Goal: Task Accomplishment & Management: Use online tool/utility

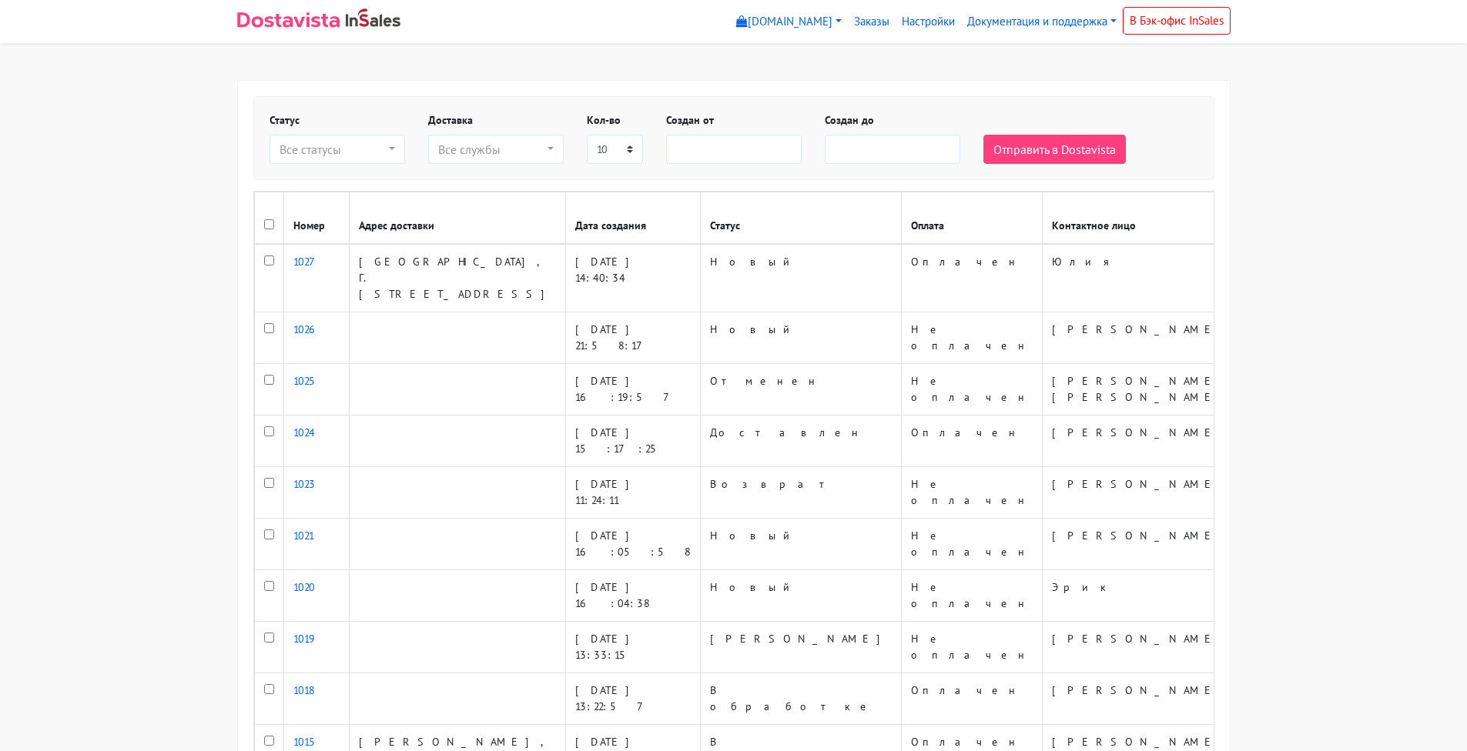
select select
click at [912, 17] on link "Настройки" at bounding box center [927, 22] width 65 height 30
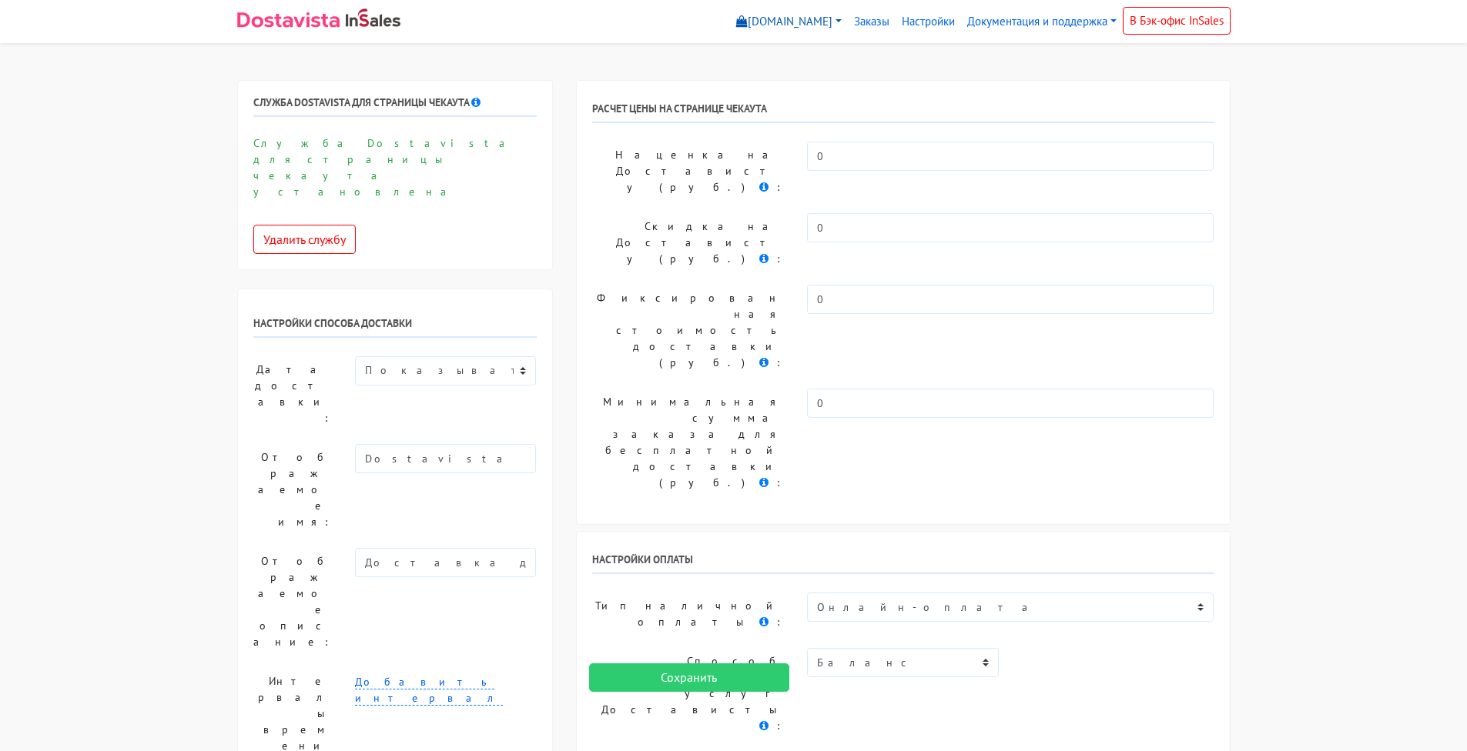
click at [833, 21] on link "[DOMAIN_NAME]" at bounding box center [789, 22] width 118 height 30
click at [821, 61] on link "[DOMAIN_NAME]" at bounding box center [795, 57] width 128 height 25
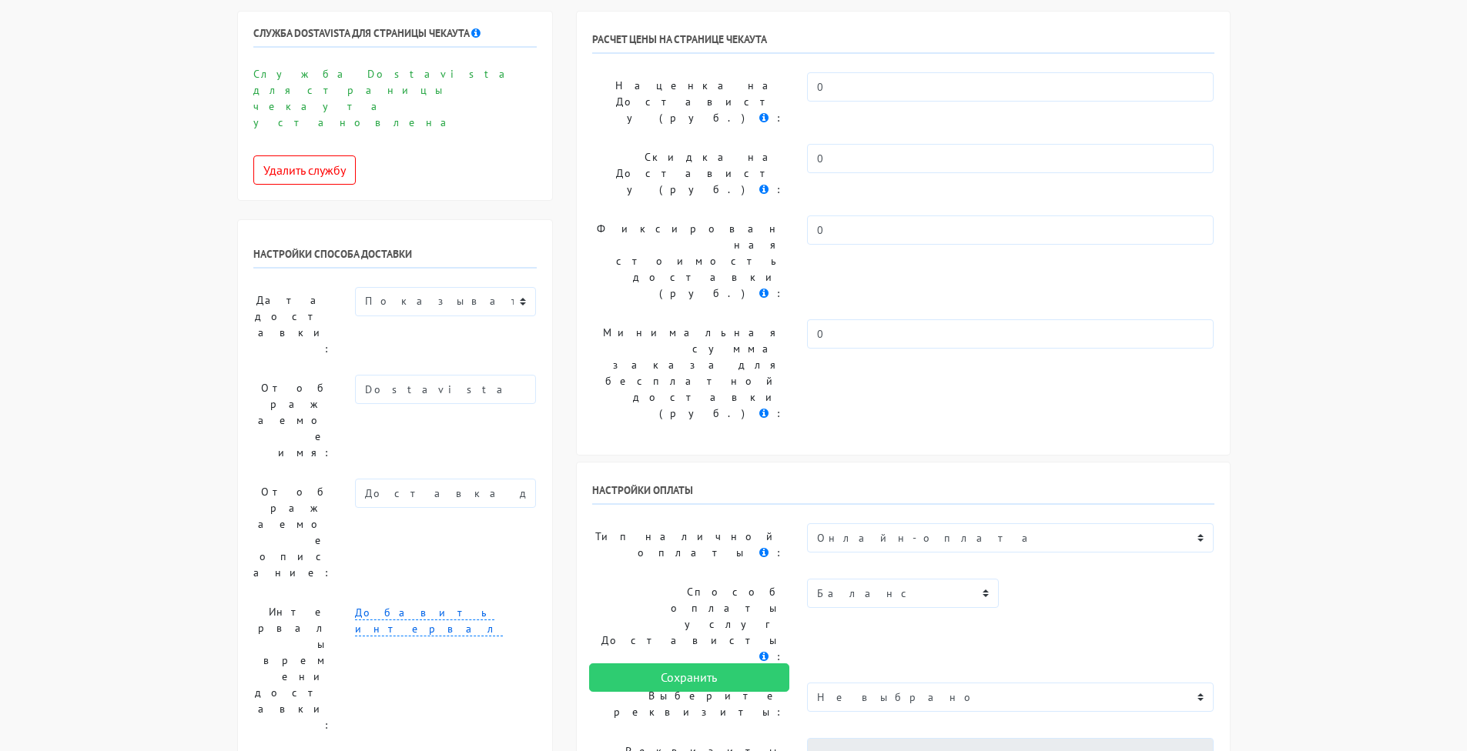
scroll to position [76, 0]
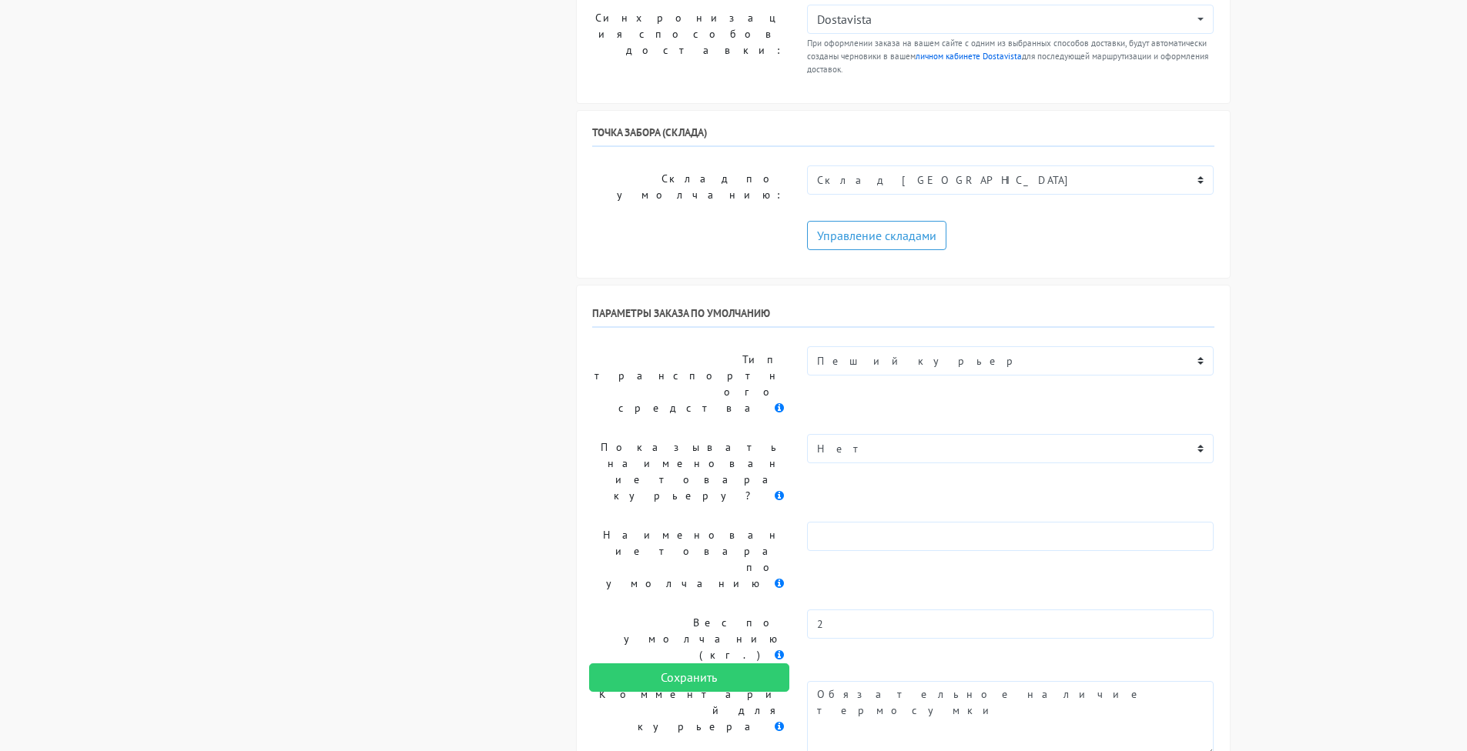
scroll to position [1259, 0]
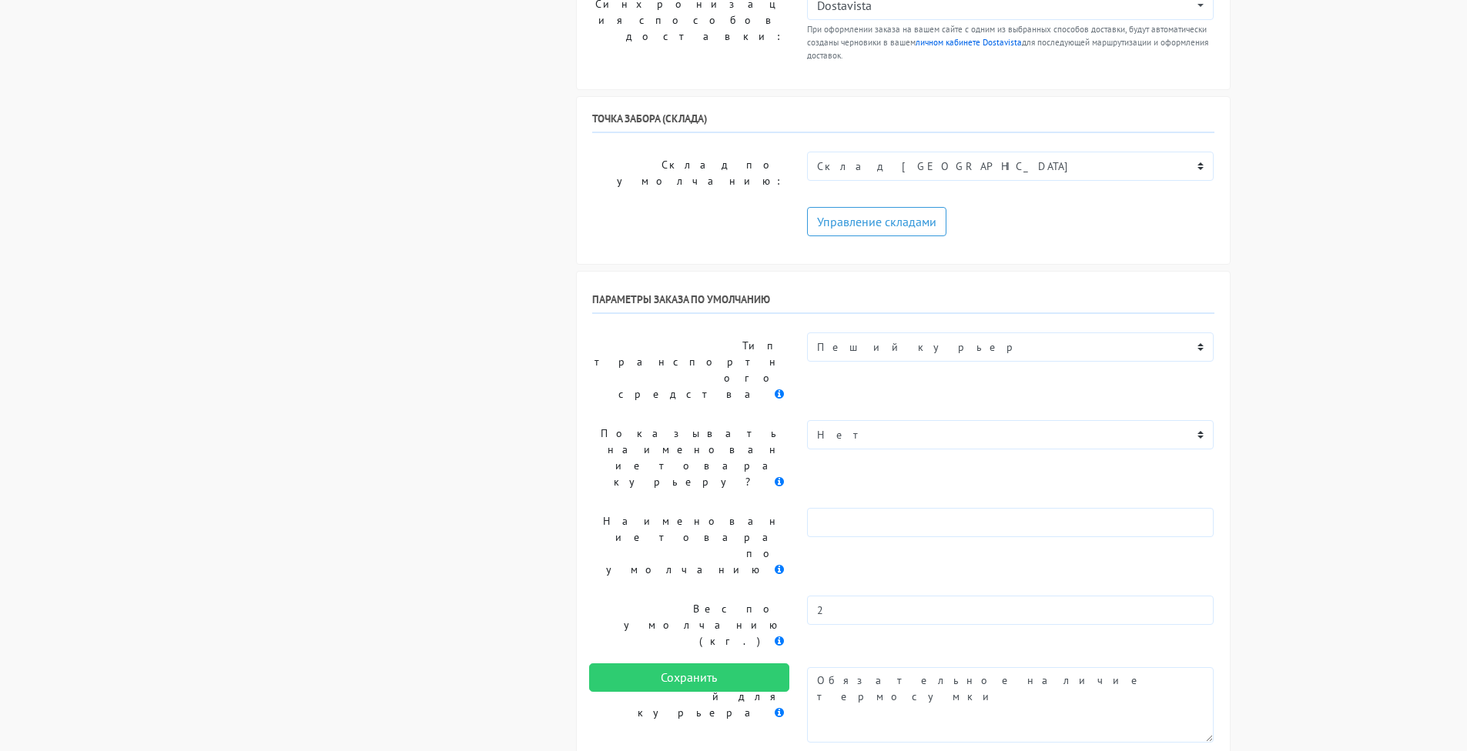
drag, startPoint x: 844, startPoint y: 400, endPoint x: 707, endPoint y: 414, distance: 137.8
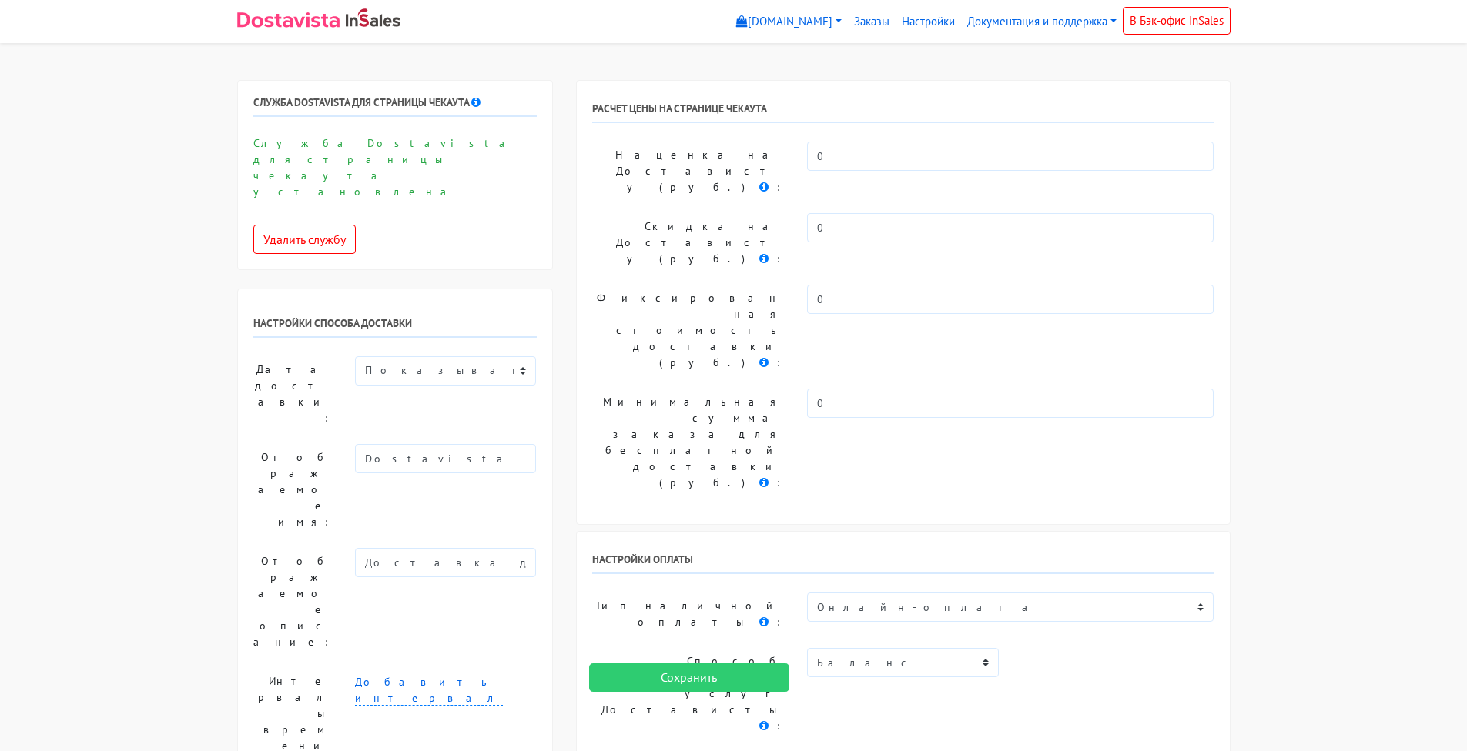
scroll to position [0, 0]
click at [917, 18] on link "Настройки" at bounding box center [927, 22] width 65 height 30
click at [1083, 18] on link "Документация и поддержка" at bounding box center [1042, 22] width 162 height 30
click at [1063, 59] on link "Инструкция по установке и настройке" at bounding box center [1084, 57] width 244 height 25
click at [913, 22] on link "Настройки" at bounding box center [927, 22] width 65 height 30
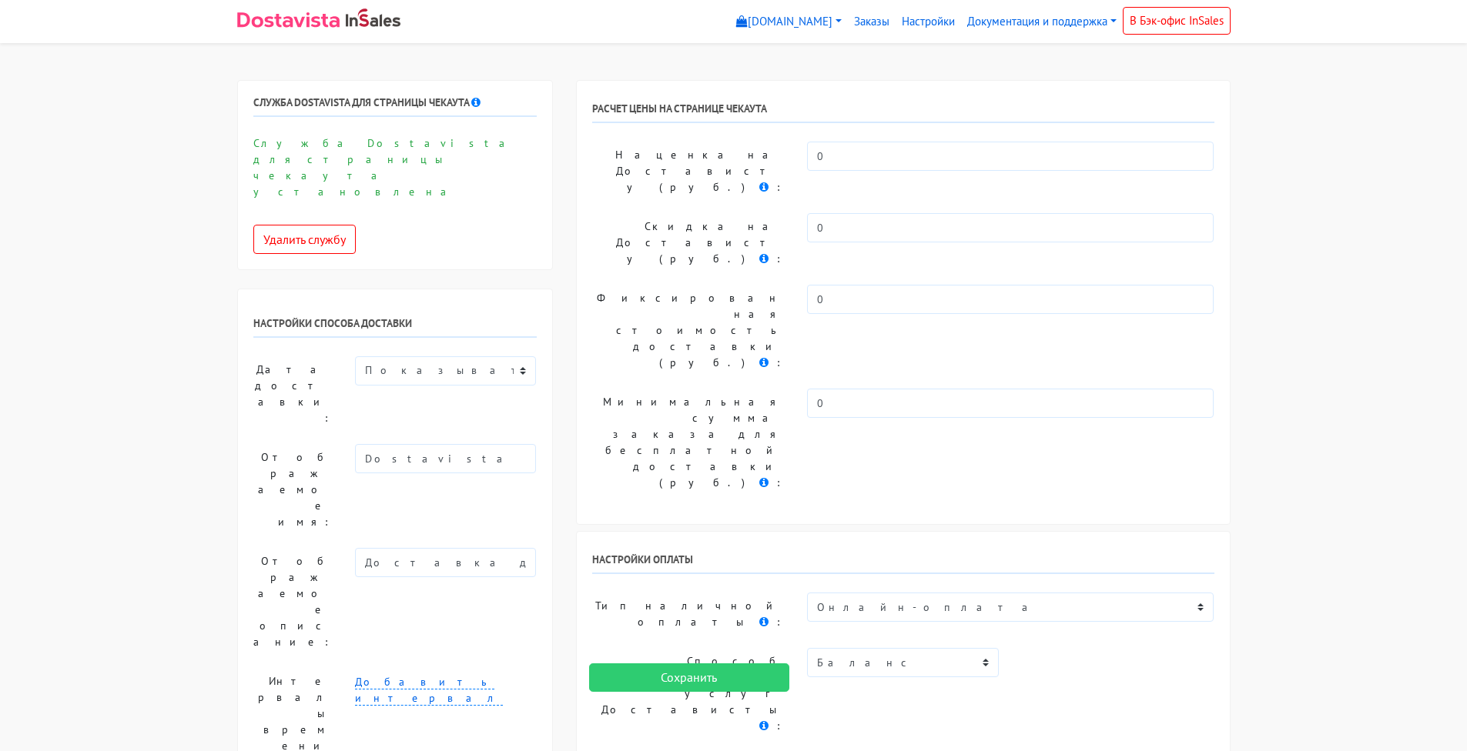
click at [881, 23] on link "Заказы" at bounding box center [872, 22] width 48 height 30
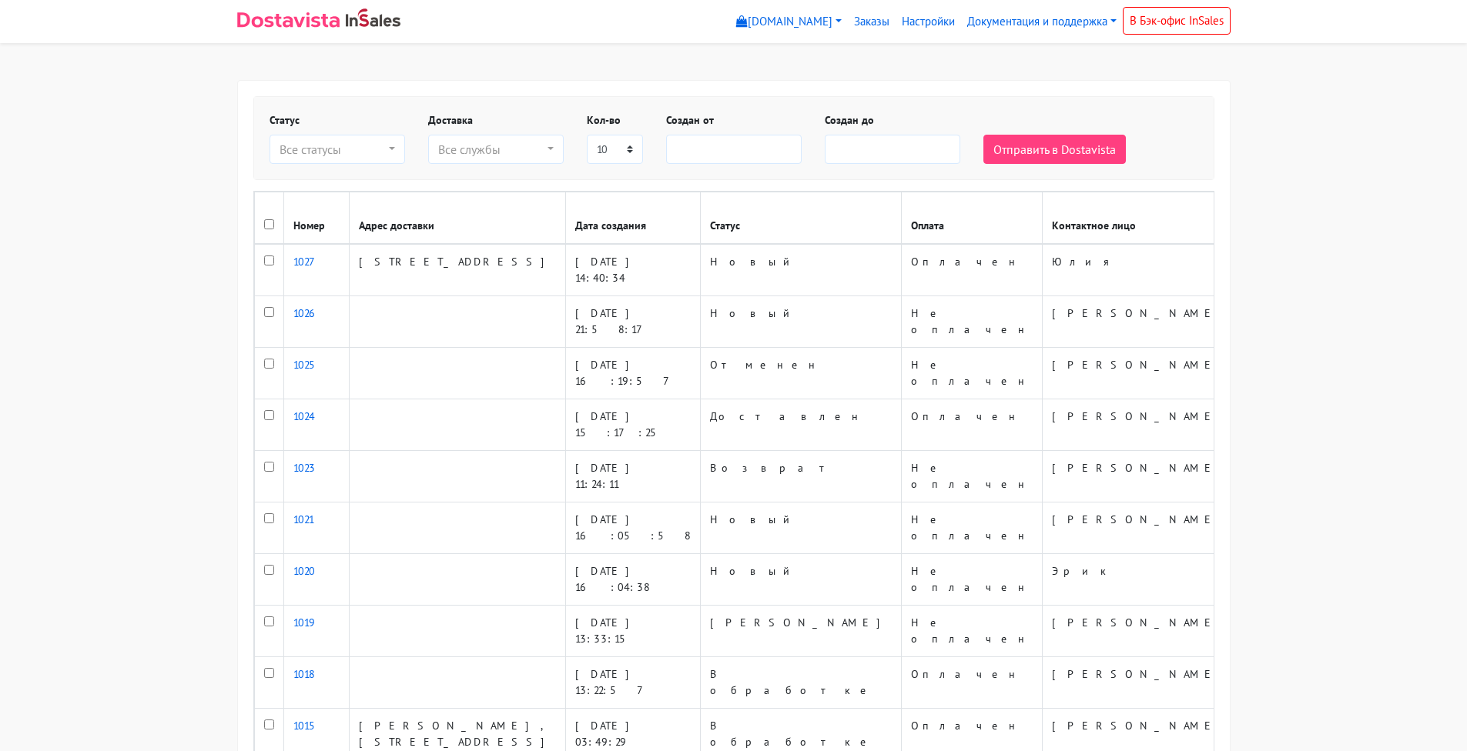
select select
click at [799, 15] on link "[DOMAIN_NAME]" at bounding box center [789, 22] width 118 height 30
click at [790, 52] on link "[DOMAIN_NAME]" at bounding box center [795, 57] width 128 height 25
select select
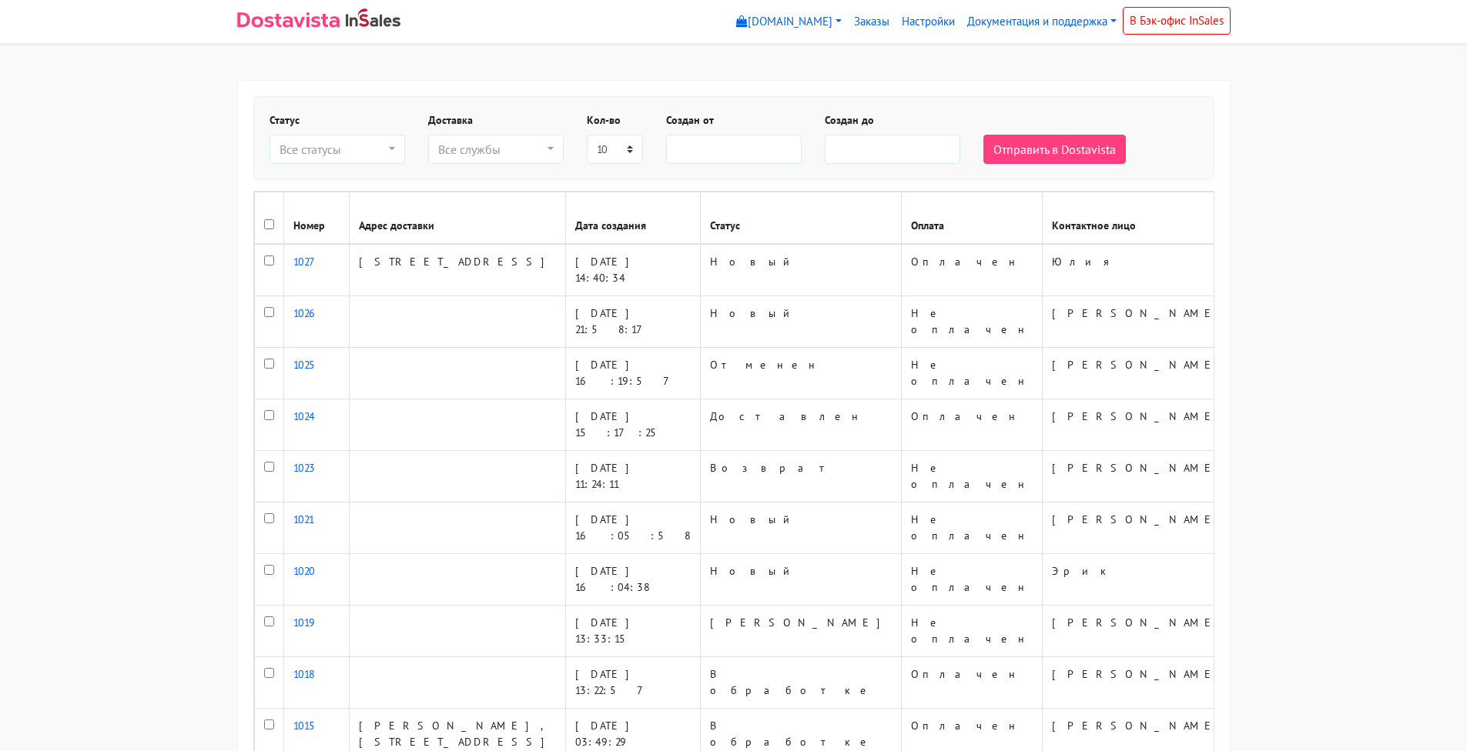
select select
click at [1147, 15] on link "В Бэк-офис InSales" at bounding box center [1176, 21] width 108 height 28
select select
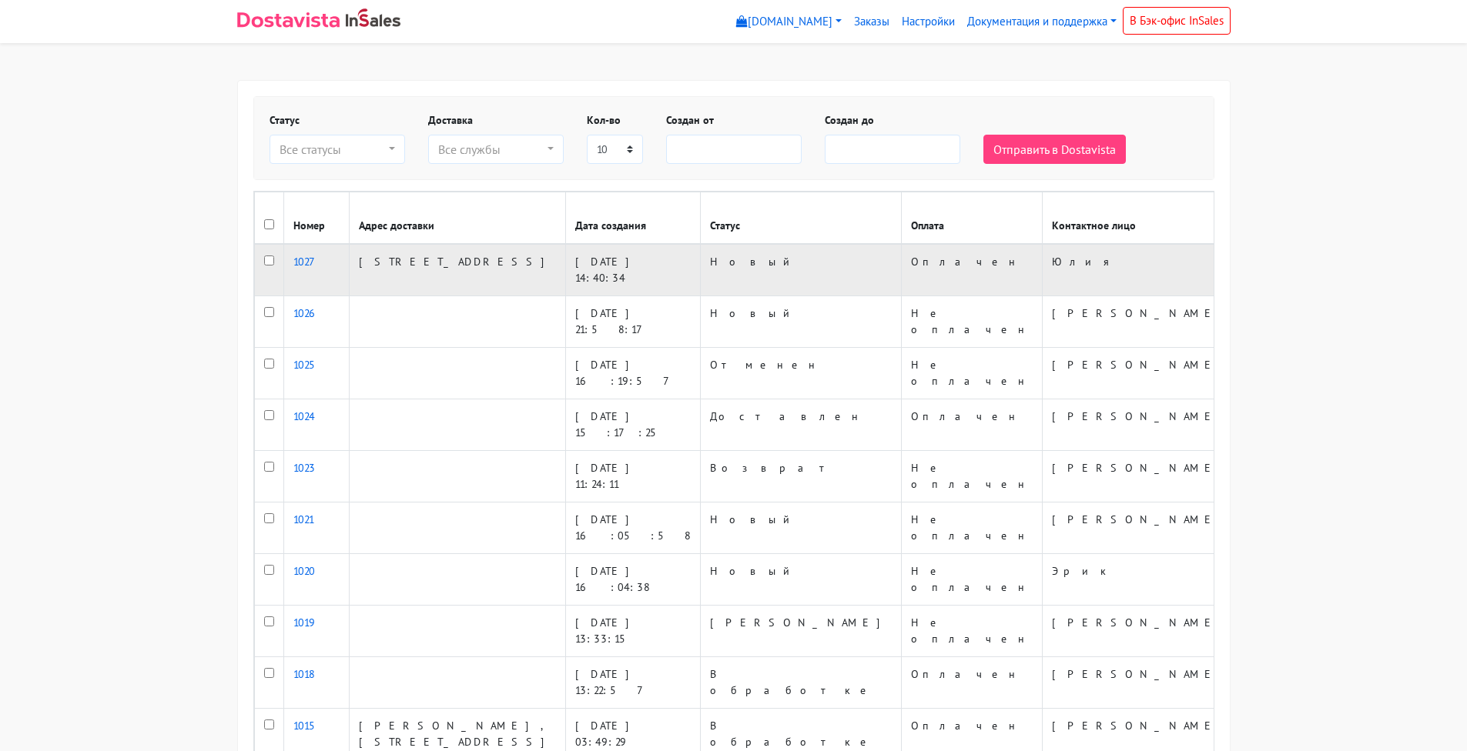
click at [266, 280] on td at bounding box center [268, 270] width 29 height 52
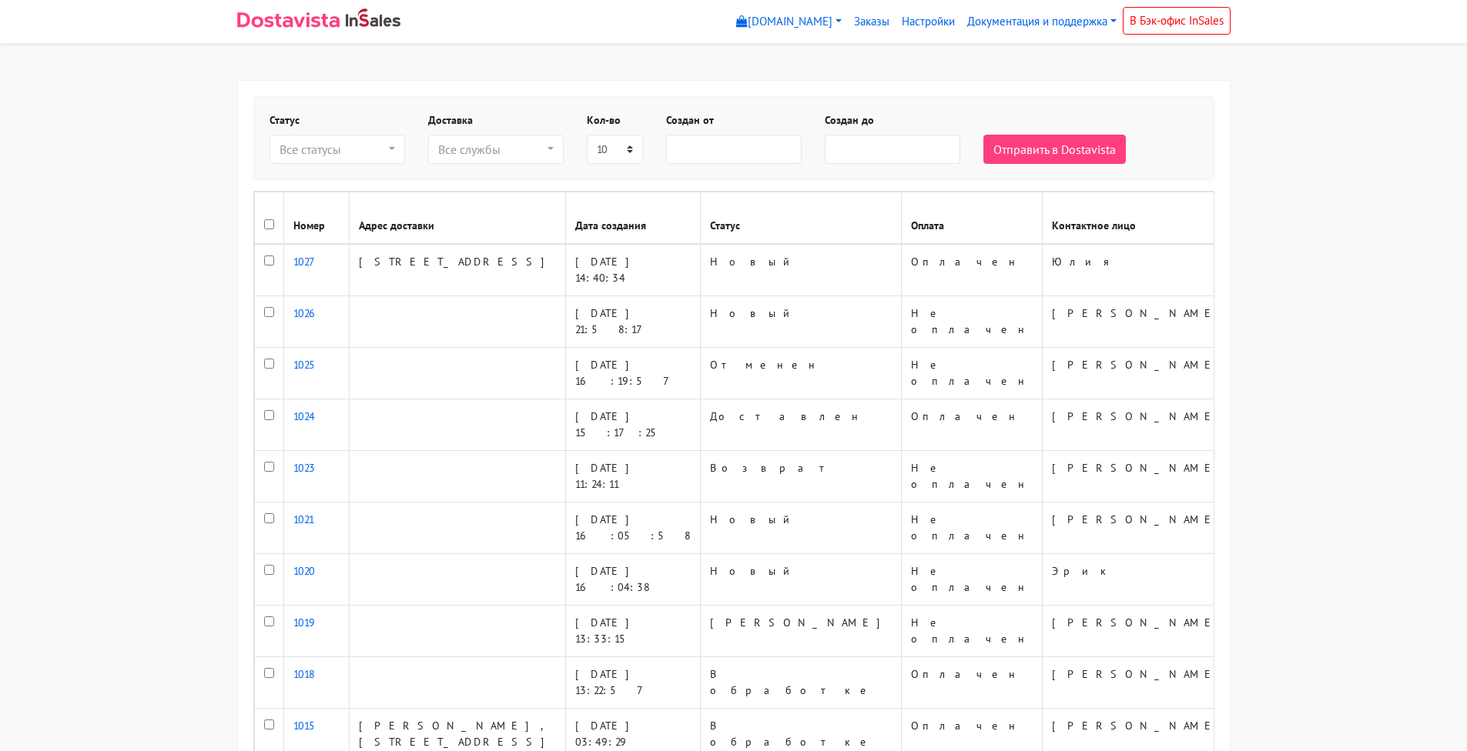
click at [1022, 148] on button "Отправить в Dostavista" at bounding box center [1054, 149] width 142 height 29
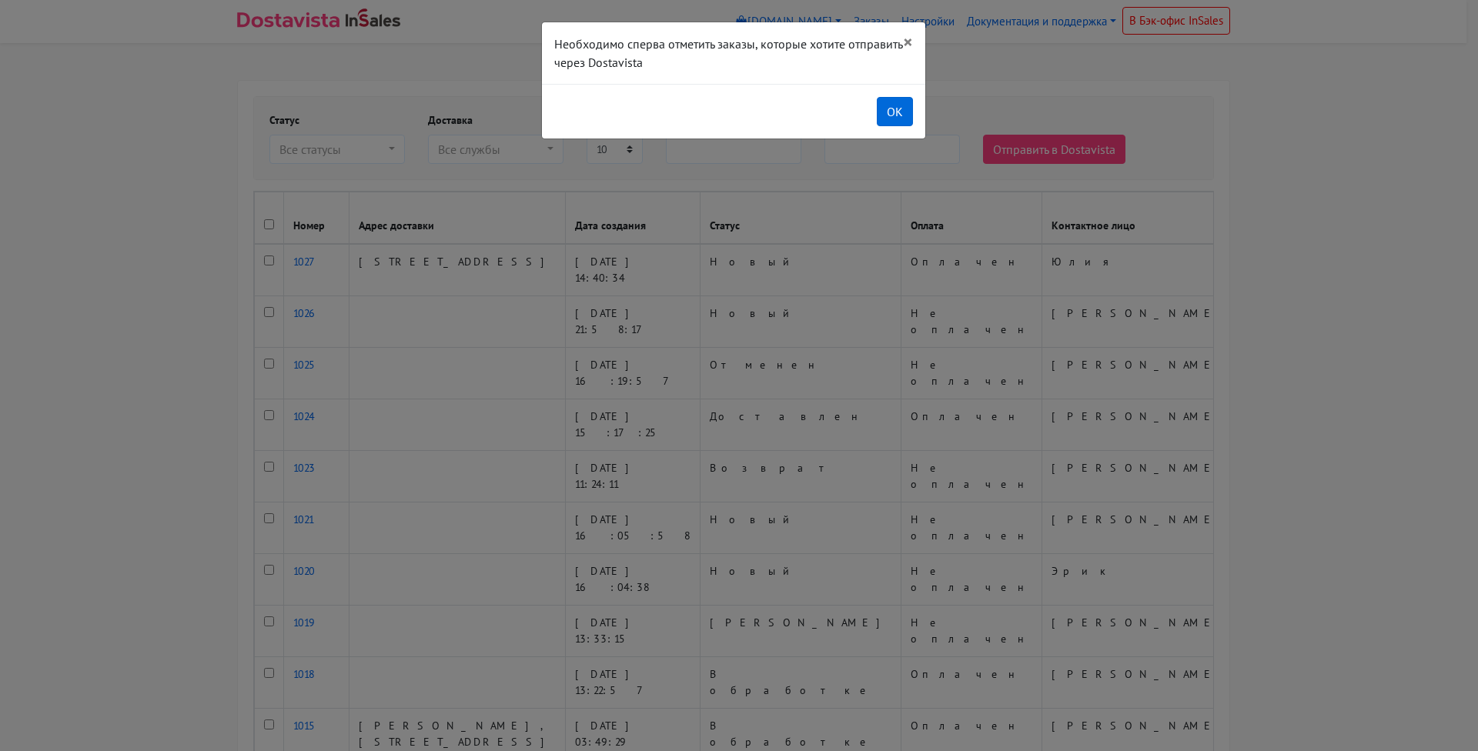
click at [900, 106] on button "OK" at bounding box center [895, 111] width 36 height 29
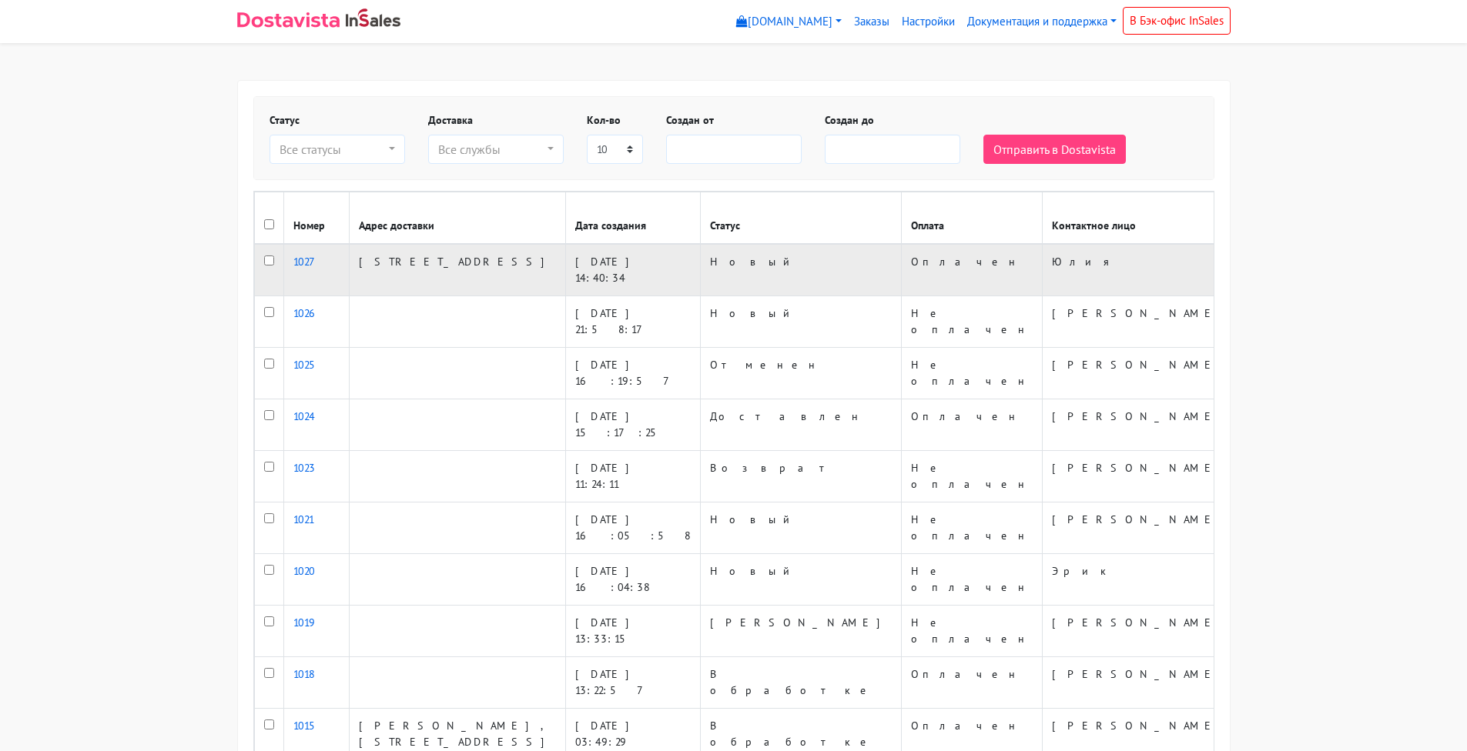
click at [267, 266] on input "checkbox" at bounding box center [269, 261] width 10 height 10
checkbox input "true"
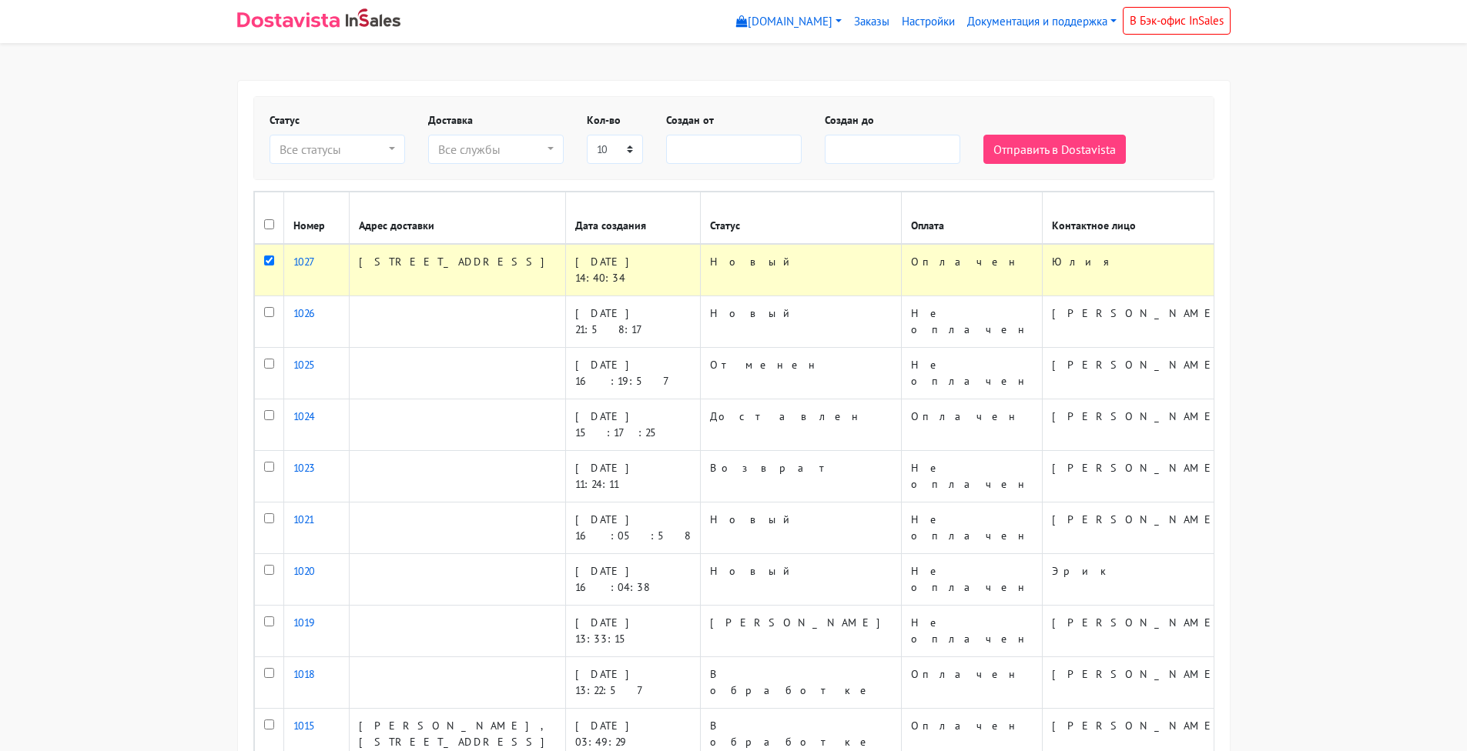
click at [1005, 152] on button "Отправить в Dostavista" at bounding box center [1054, 149] width 142 height 29
click at [1024, 24] on link "Документация и поддержка" at bounding box center [1042, 22] width 162 height 30
click at [1041, 78] on link "Инструкция по использованию" at bounding box center [1084, 81] width 244 height 25
click at [1072, 25] on link "Документация и поддержка" at bounding box center [1042, 22] width 162 height 30
click at [1059, 57] on link "Инструкция по установке и настройке" at bounding box center [1084, 57] width 244 height 25
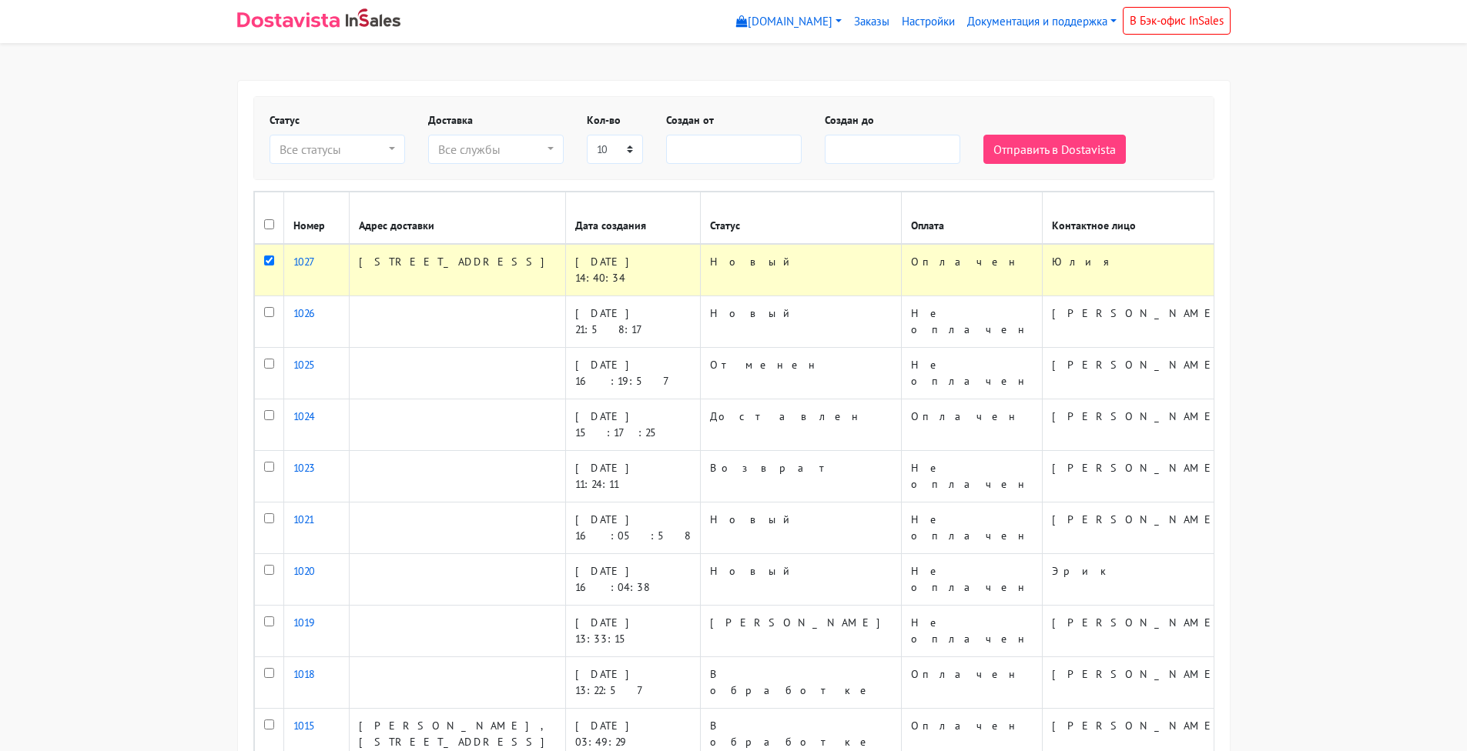
drag, startPoint x: 473, startPoint y: 295, endPoint x: 503, endPoint y: 272, distance: 37.3
click at [503, 272] on td "Ростов-на-Дону, Г. Ростов на Дону Ул Калитвинская дом 3 а" at bounding box center [457, 270] width 216 height 52
copy td "Ул Калитвинская дом 3 а"
click at [912, 55] on body "myshop-ctt969.myinsales.ru myshop-ctt969.myinsales.ru Выйти Заказы Настройки" at bounding box center [733, 418] width 1467 height 836
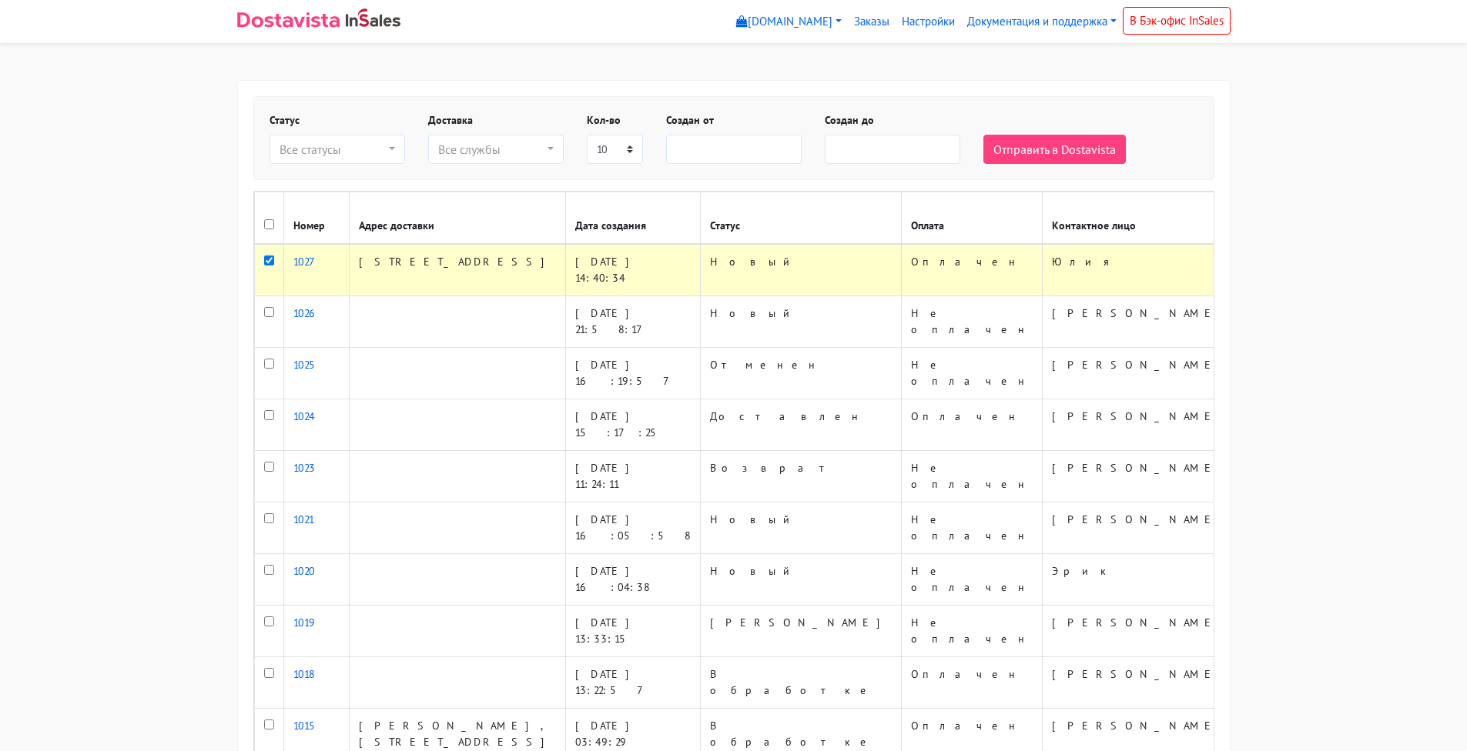
click at [1147, 13] on link "В Бэк-офис InSales" at bounding box center [1176, 21] width 108 height 28
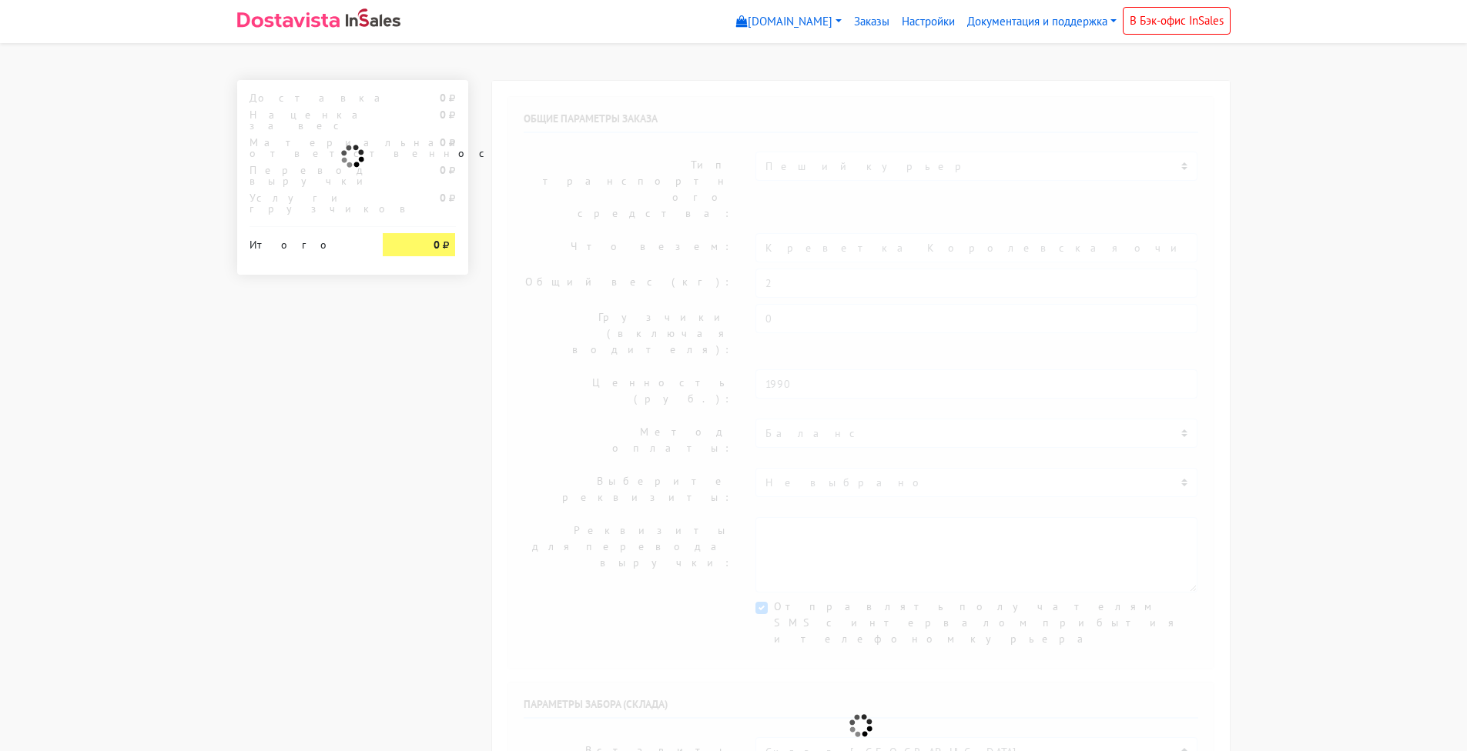
select select "09:00"
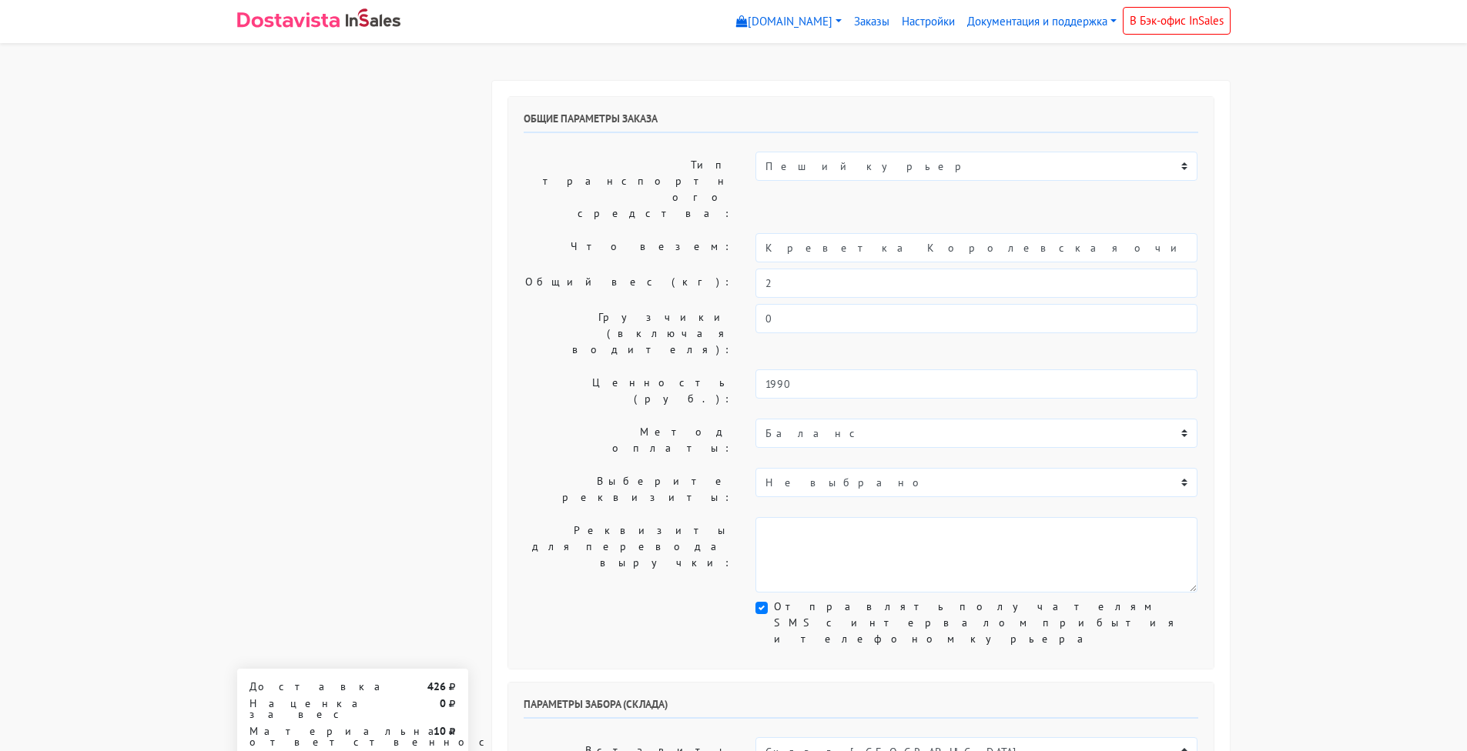
scroll to position [-2, 0]
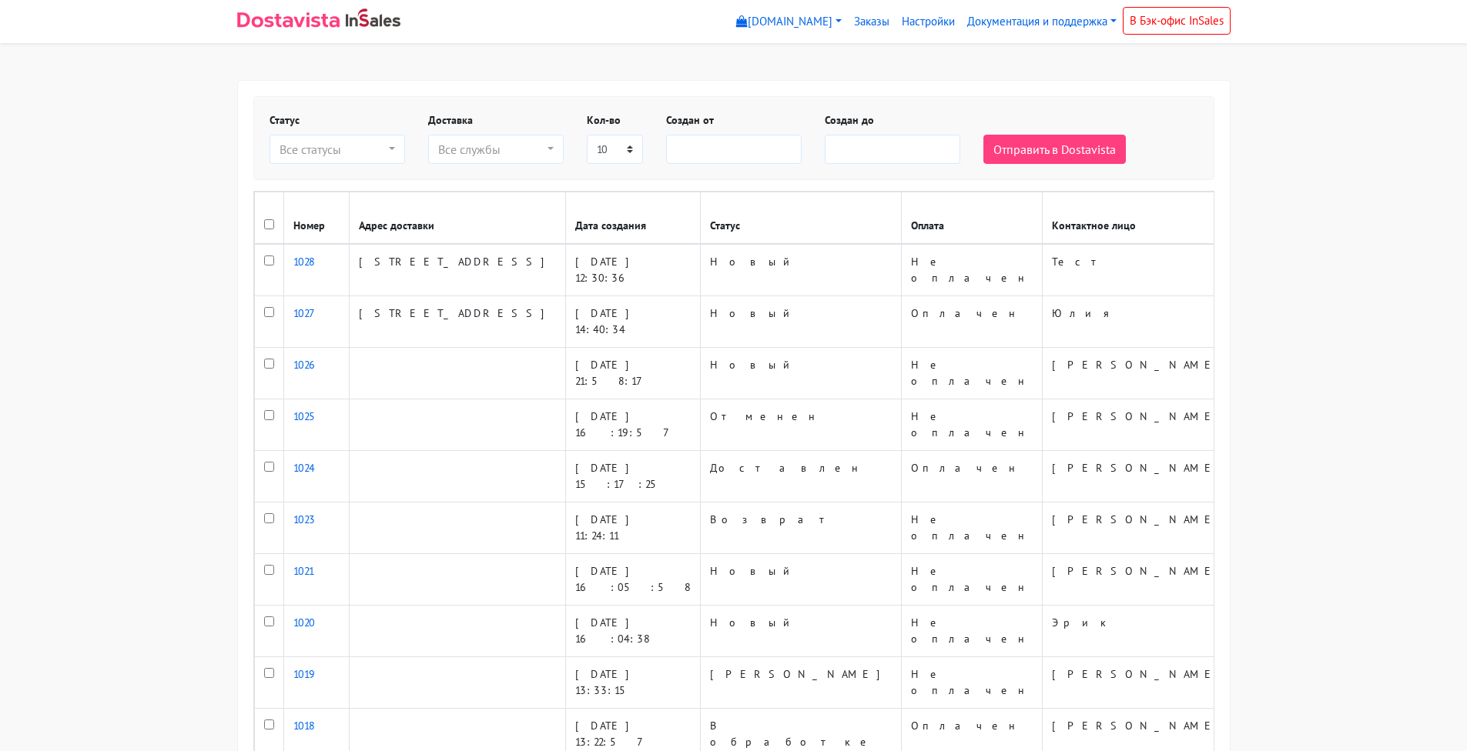
select select
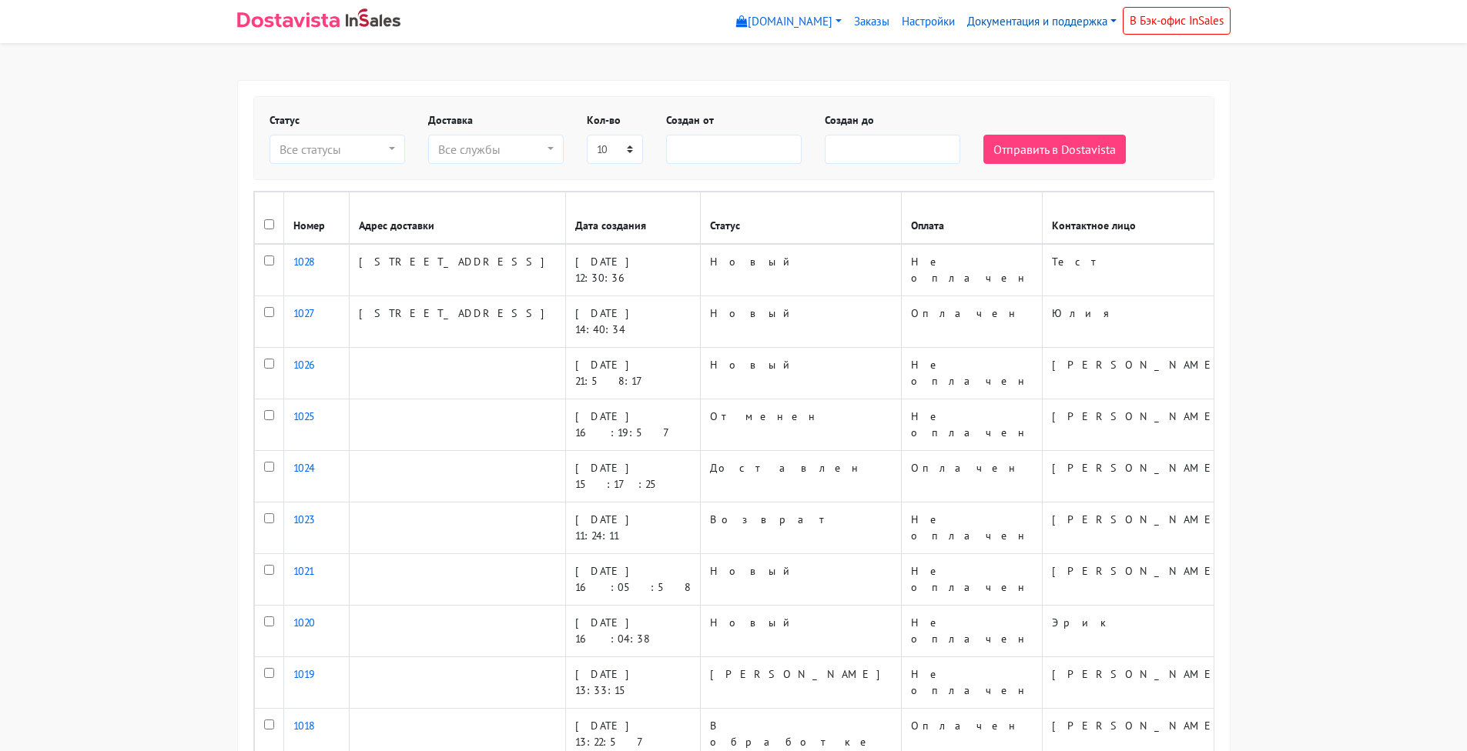
click at [1072, 28] on link "Документация и поддержка" at bounding box center [1042, 22] width 162 height 30
click at [1037, 101] on link "Написать в поддержку" at bounding box center [1084, 106] width 244 height 25
select select
click at [912, 21] on link "Настройки" at bounding box center [927, 22] width 65 height 30
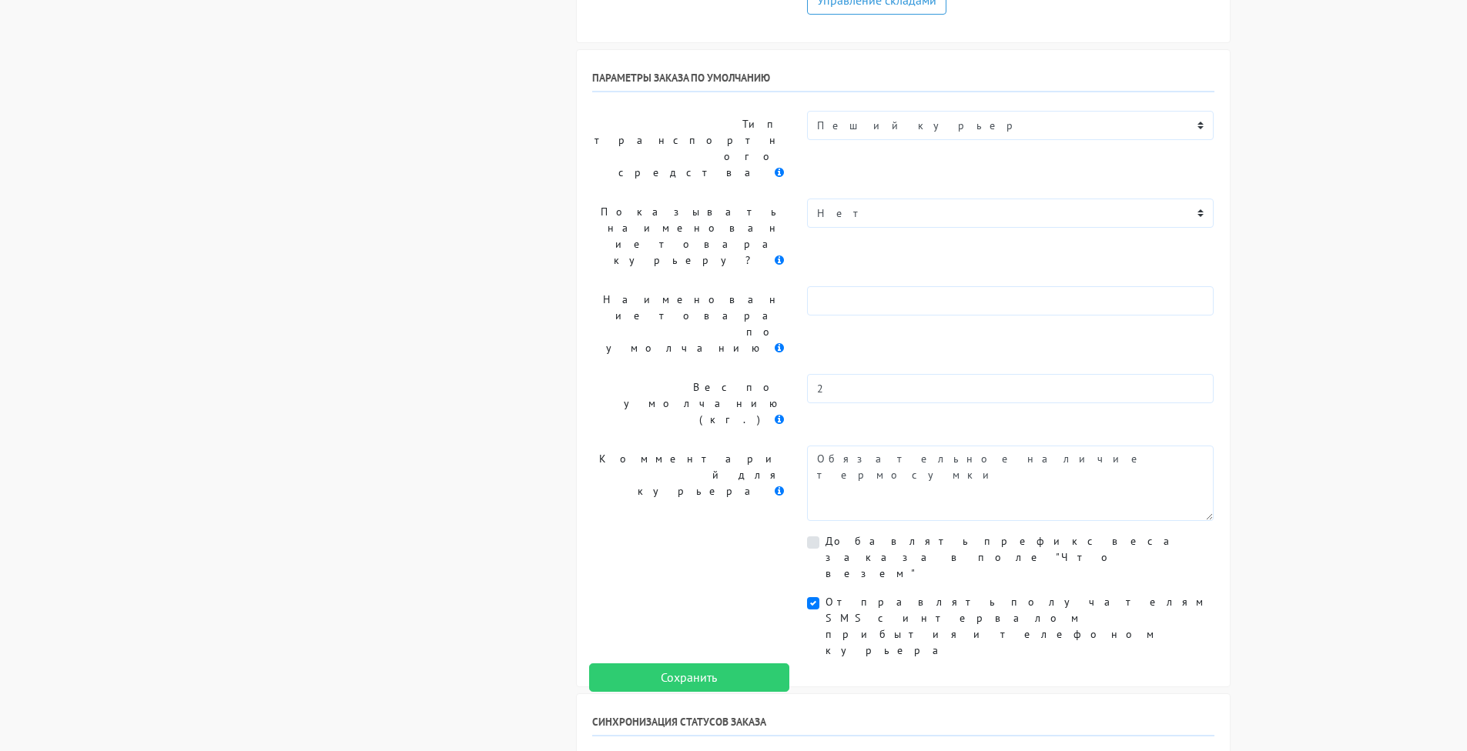
scroll to position [1480, 0]
click at [835, 751] on input "Нужно обновлять статус оплаты в вашей системе?" at bounding box center [830, 761] width 10 height 10
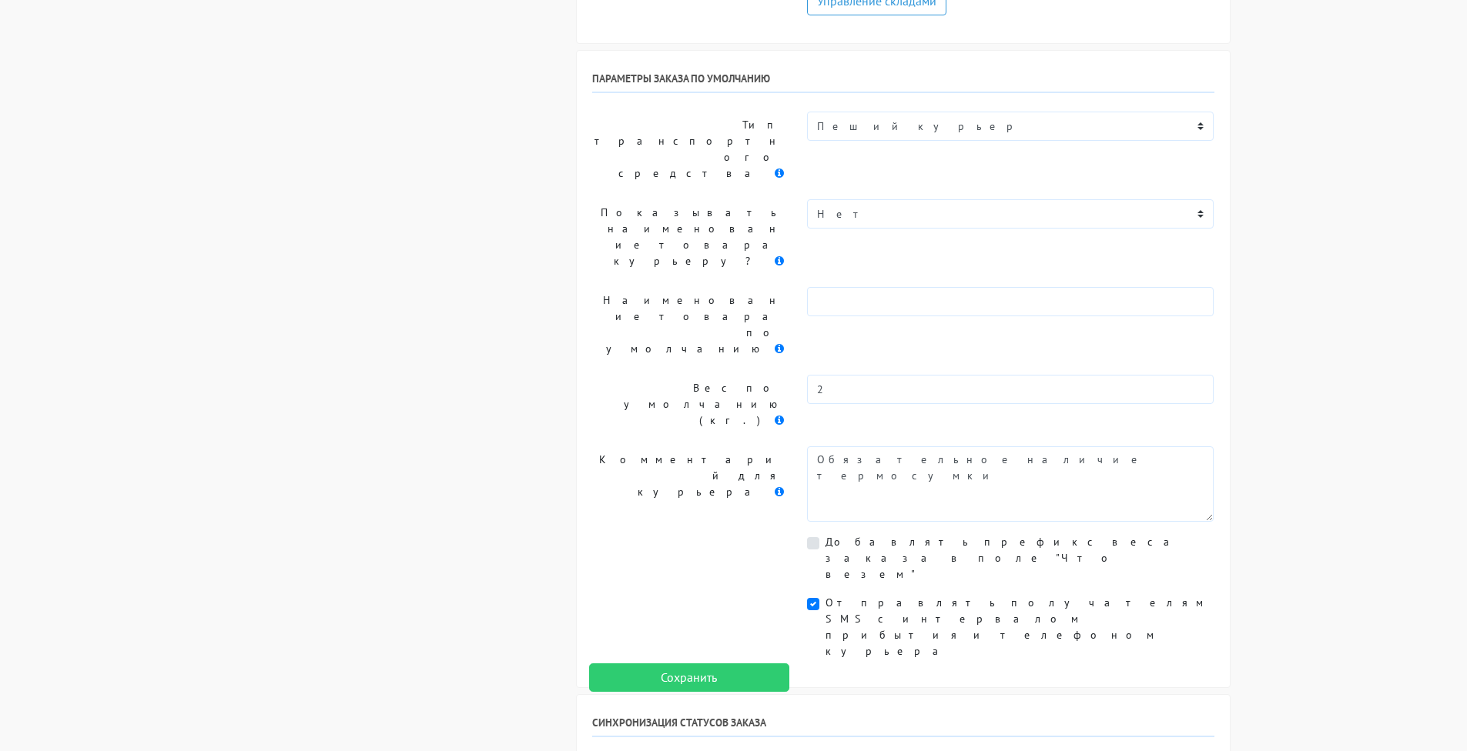
checkbox input "true"
select select "novyy"
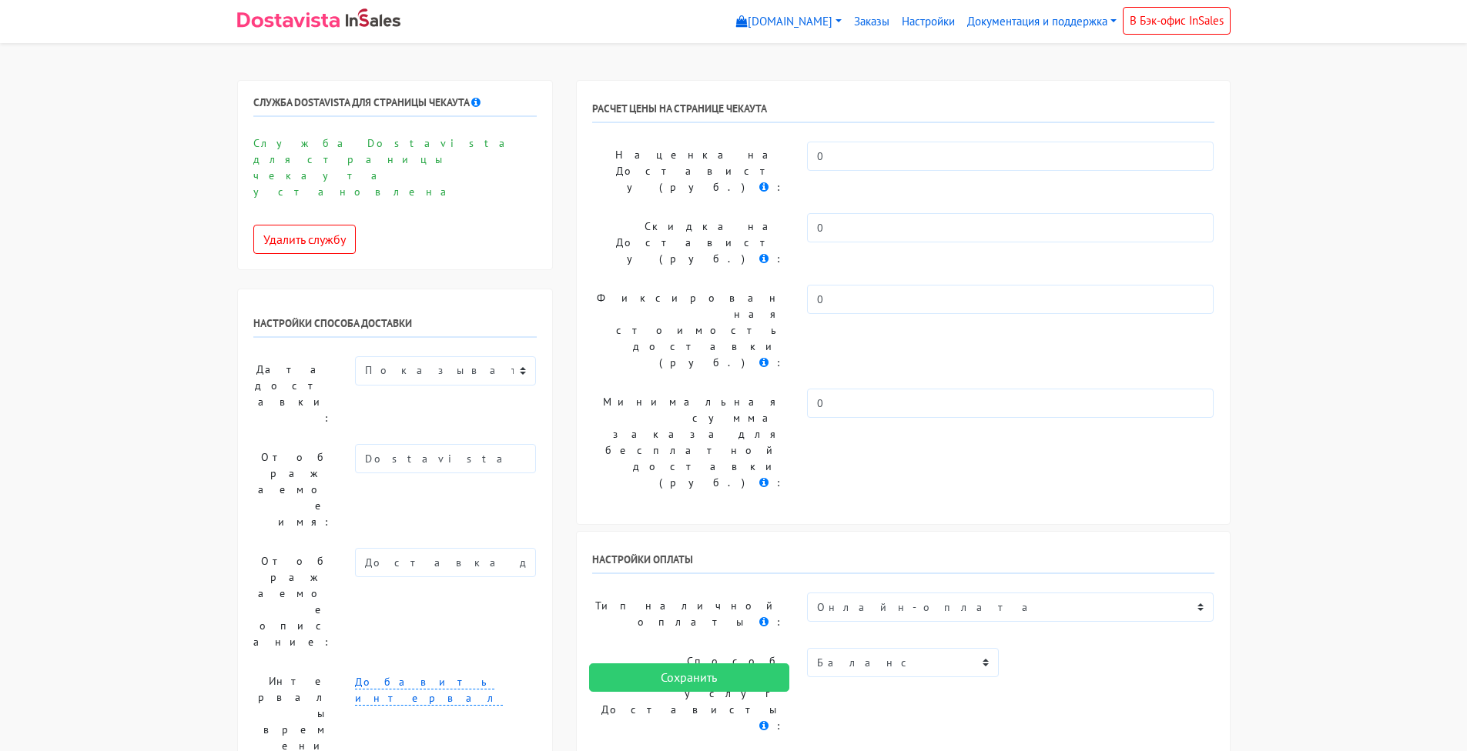
scroll to position [0, 0]
